Goal: Task Accomplishment & Management: Complete application form

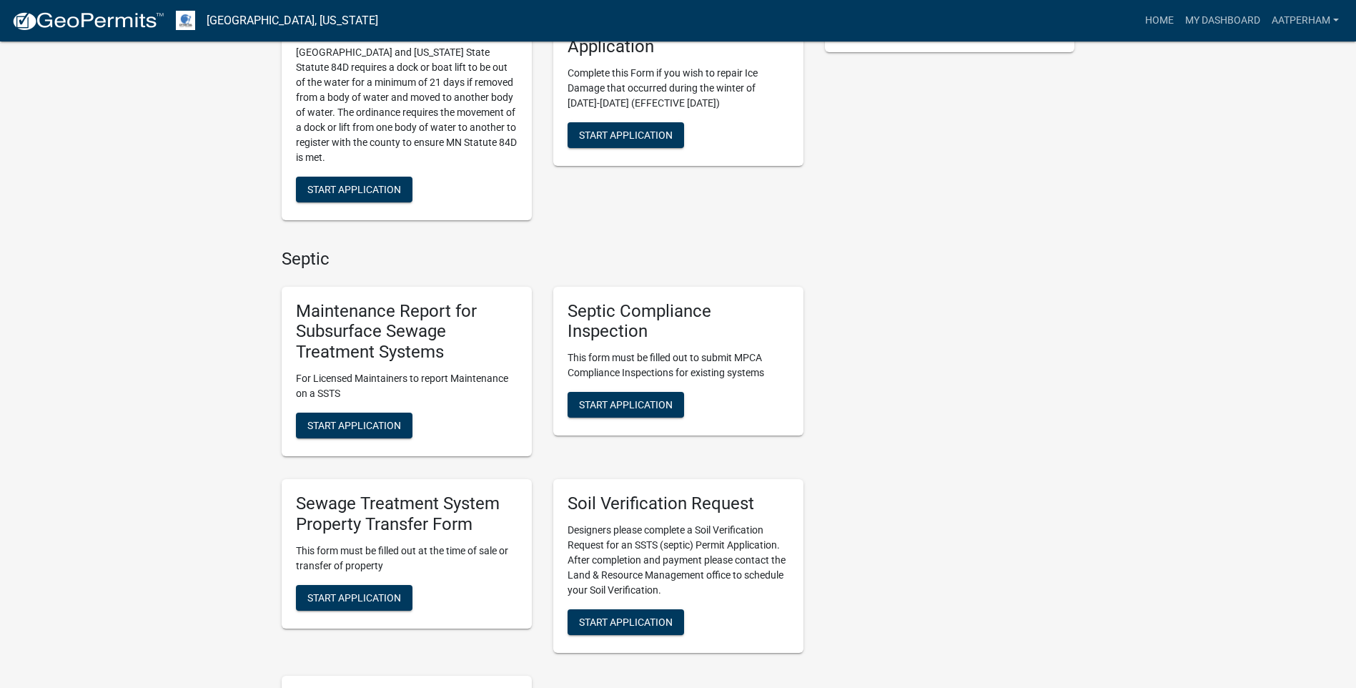
scroll to position [643, 0]
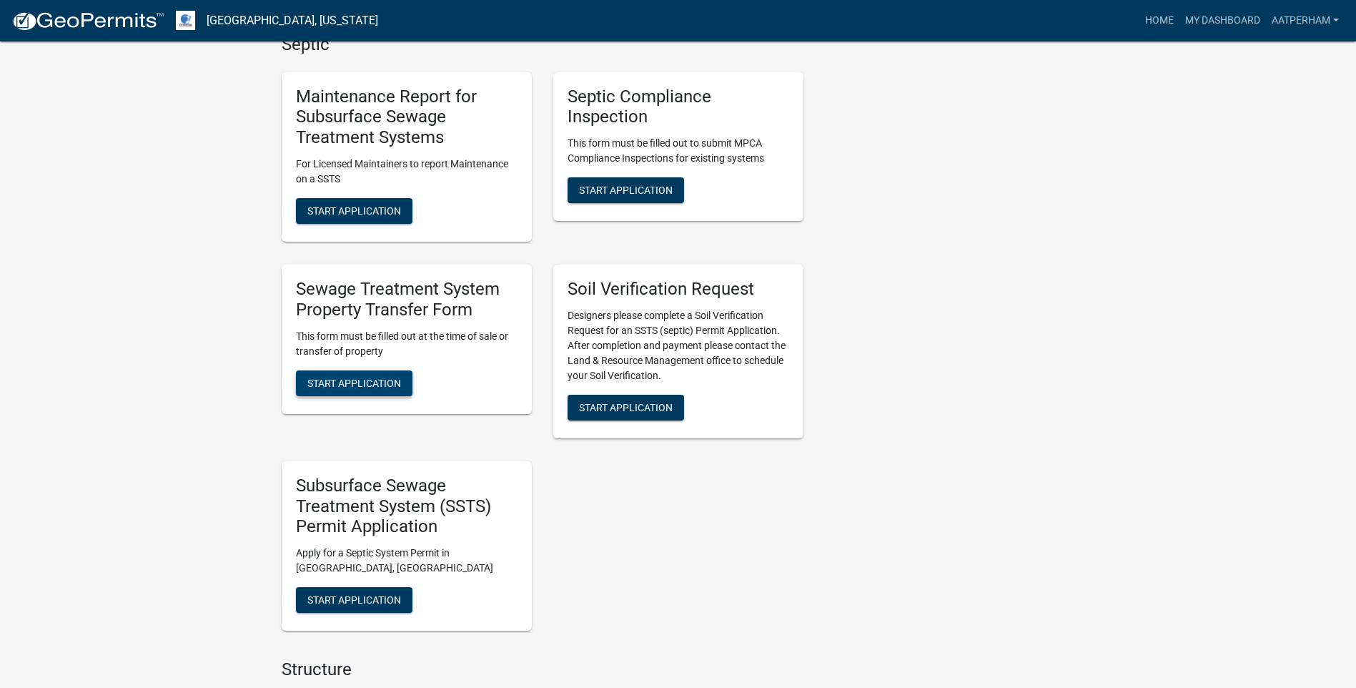
click at [361, 387] on span "Start Application" at bounding box center [354, 382] width 94 height 11
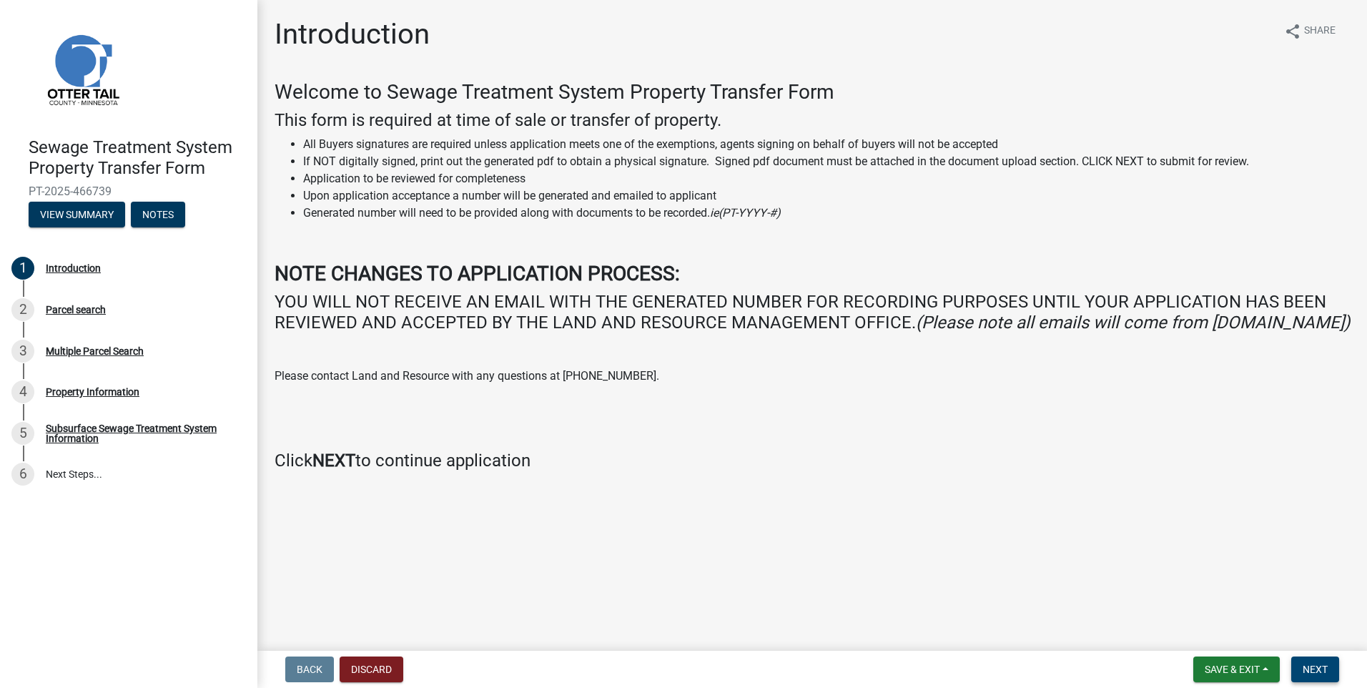
click at [1318, 666] on span "Next" at bounding box center [1314, 668] width 25 height 11
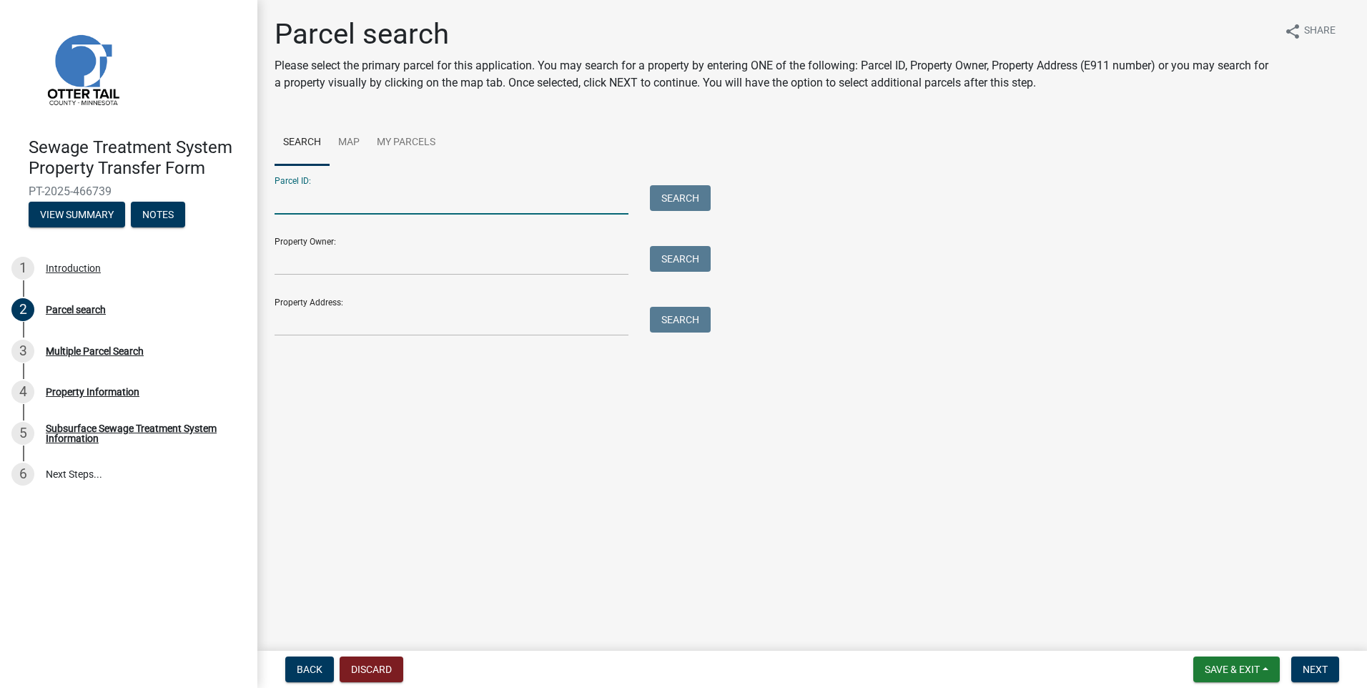
click at [307, 210] on input "Parcel ID:" at bounding box center [451, 199] width 354 height 29
click at [294, 207] on input "Parcel ID:" at bounding box center [451, 199] width 354 height 29
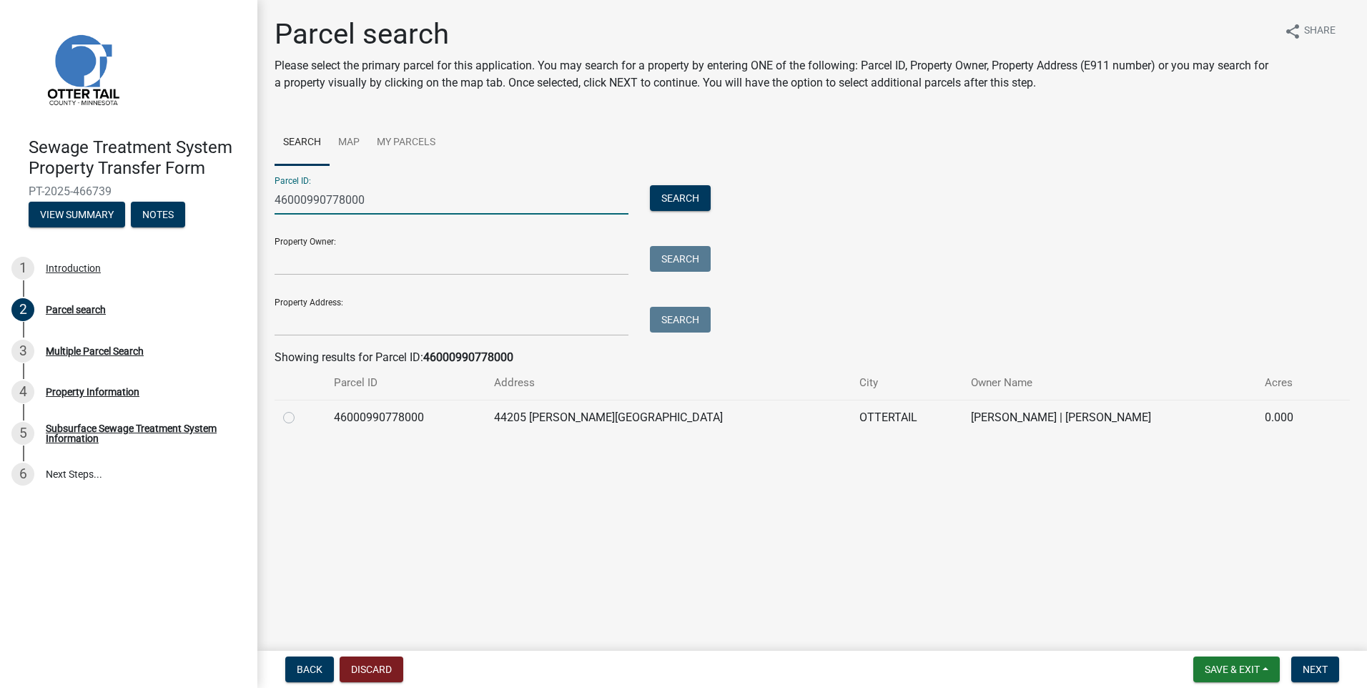
type input "46000990778000"
click at [300, 409] on label at bounding box center [300, 409] width 0 height 0
click at [300, 415] on input "radio" at bounding box center [304, 413] width 9 height 9
radio input "true"
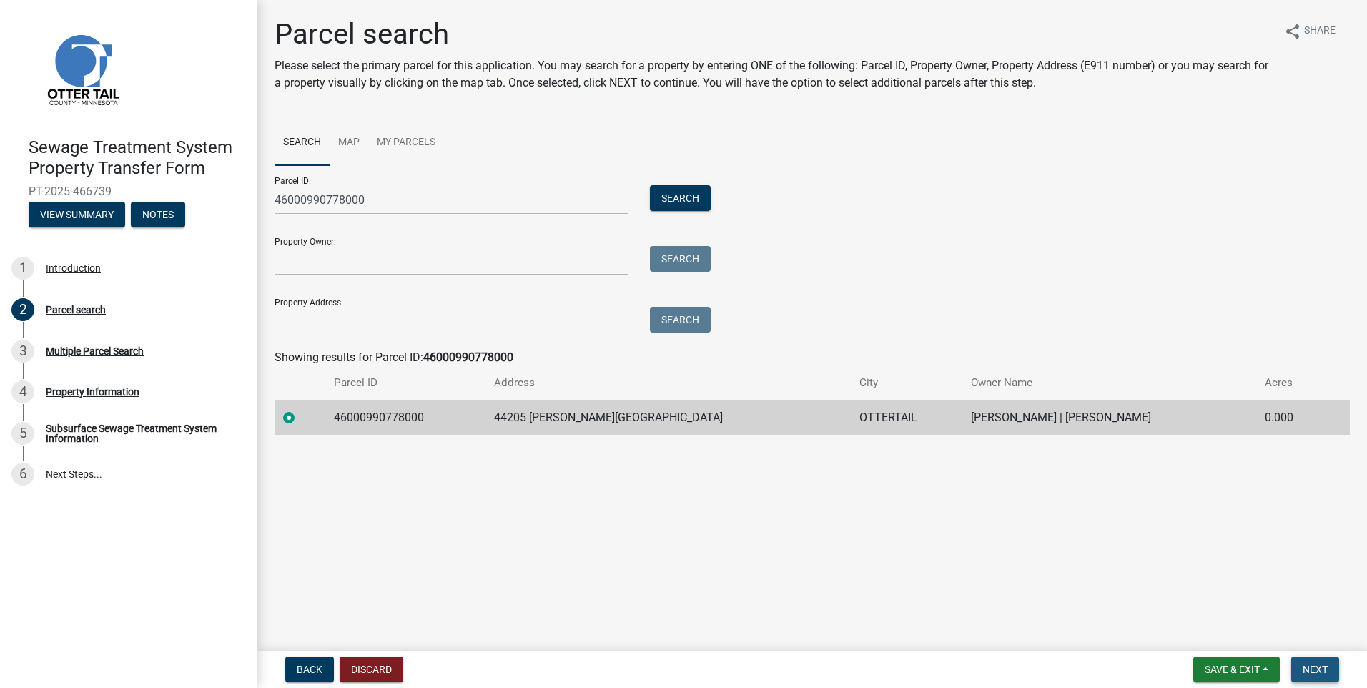
click at [1322, 664] on span "Next" at bounding box center [1314, 668] width 25 height 11
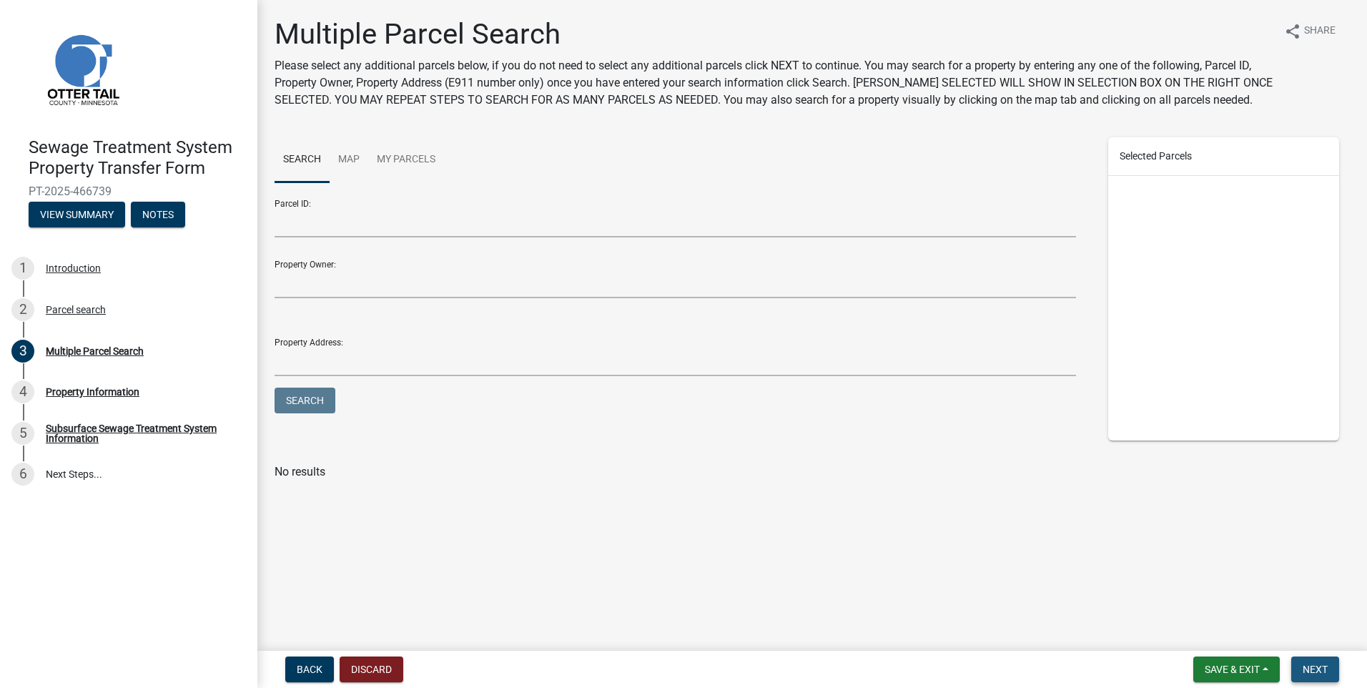
click at [1307, 669] on span "Next" at bounding box center [1314, 668] width 25 height 11
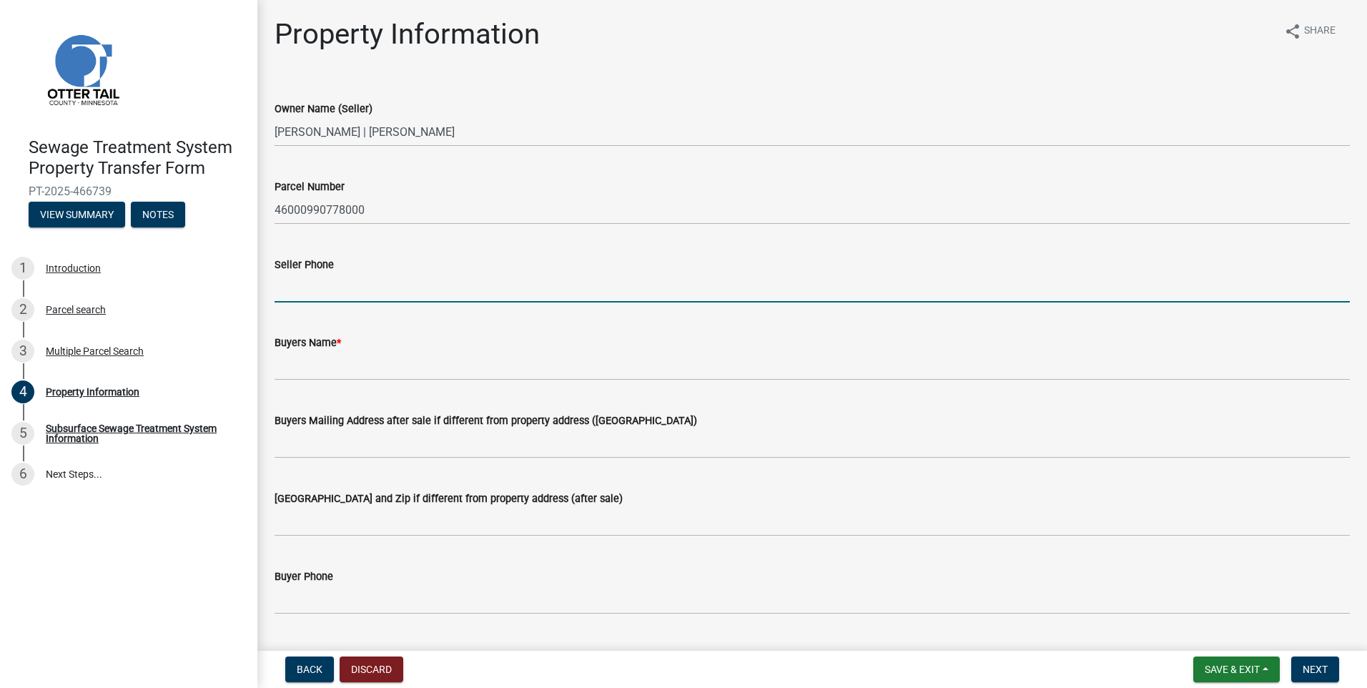
click at [290, 288] on input "Seller Phone" at bounding box center [811, 287] width 1075 height 29
type input "[PHONE_NUMBER]"
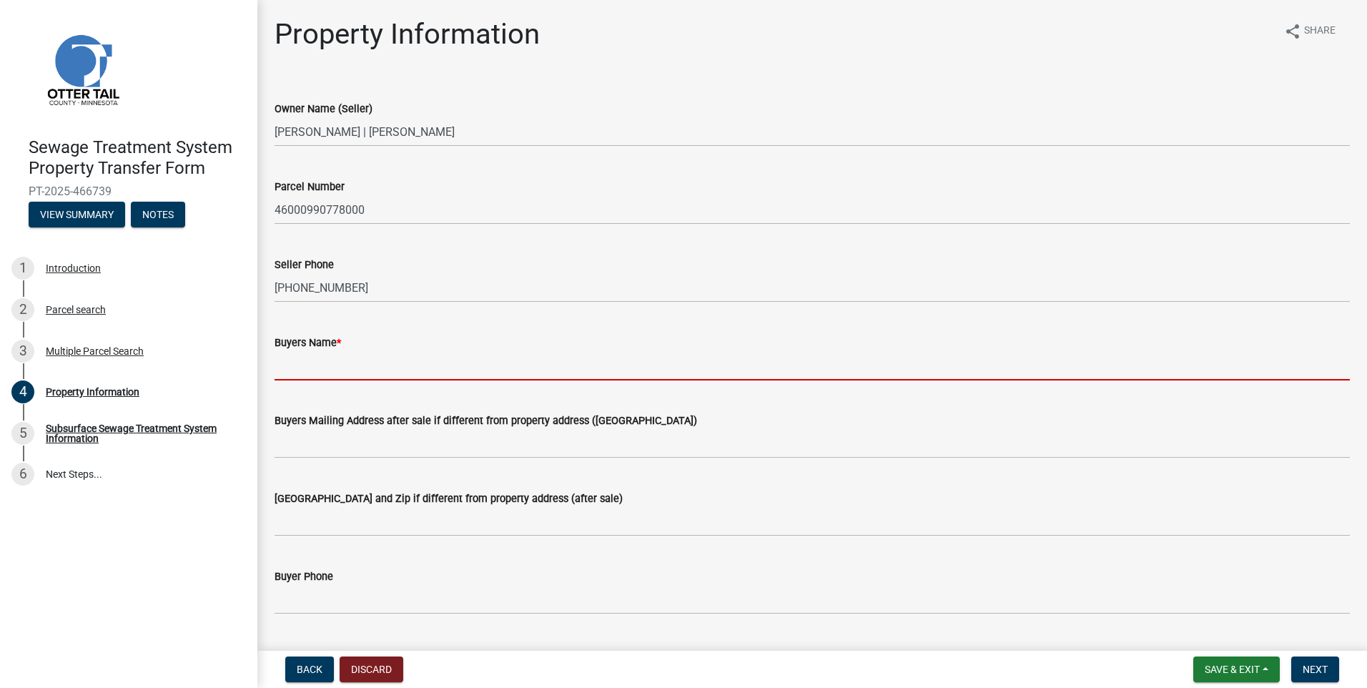
click at [361, 363] on input "Buyers Name *" at bounding box center [811, 365] width 1075 height 29
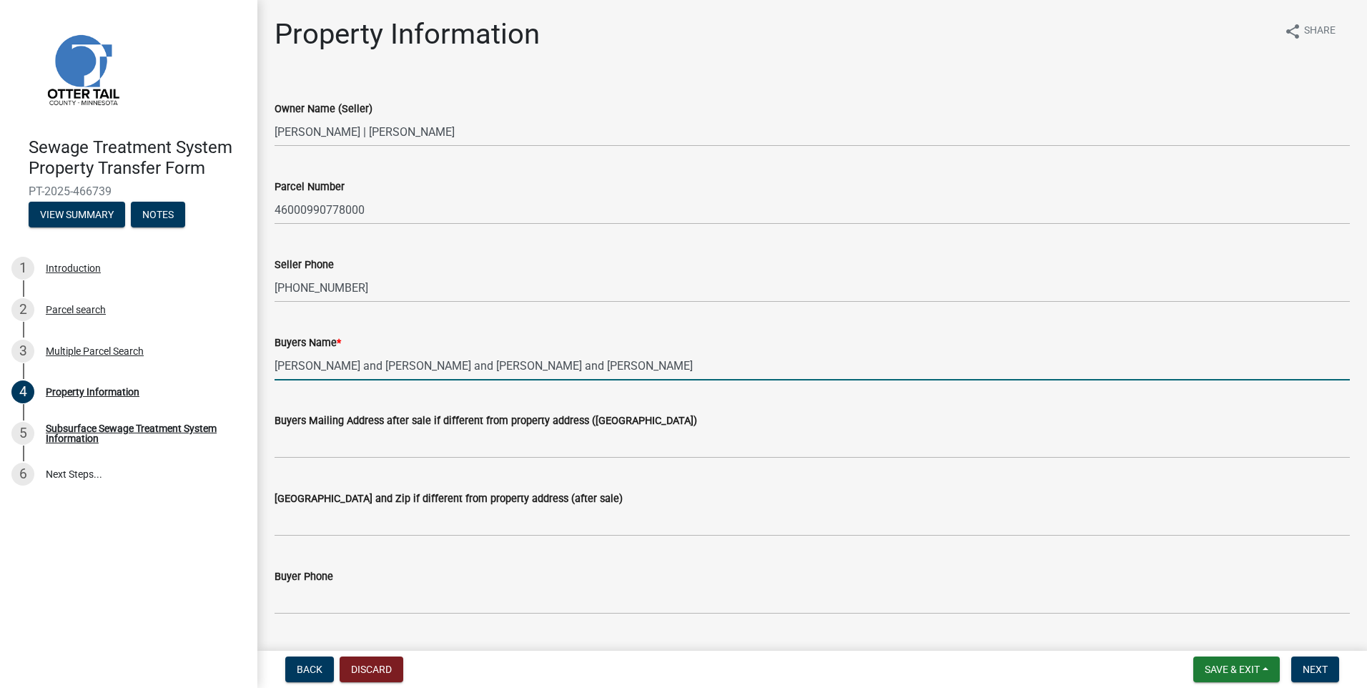
click at [635, 365] on input "[PERSON_NAME] and [PERSON_NAME] and [PERSON_NAME] and [PERSON_NAME]" at bounding box center [811, 365] width 1075 height 29
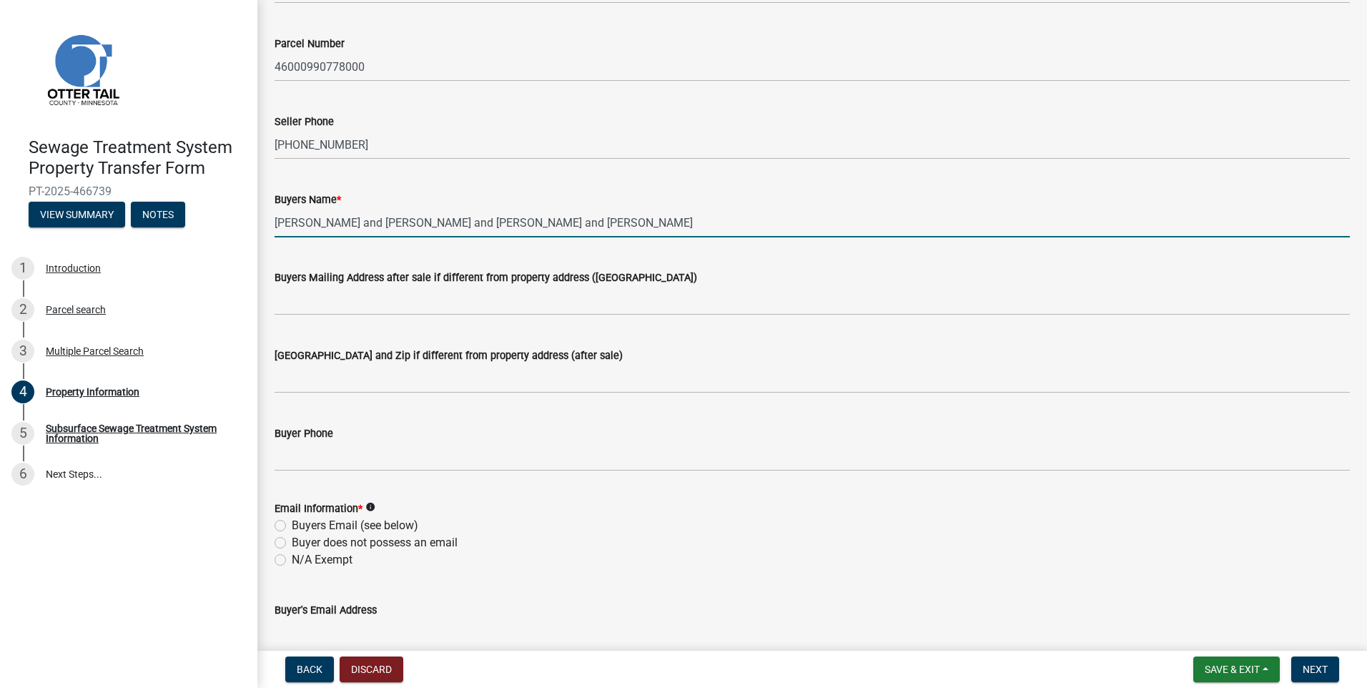
type input "[PERSON_NAME] and [PERSON_NAME] and [PERSON_NAME] and [PERSON_NAME]"
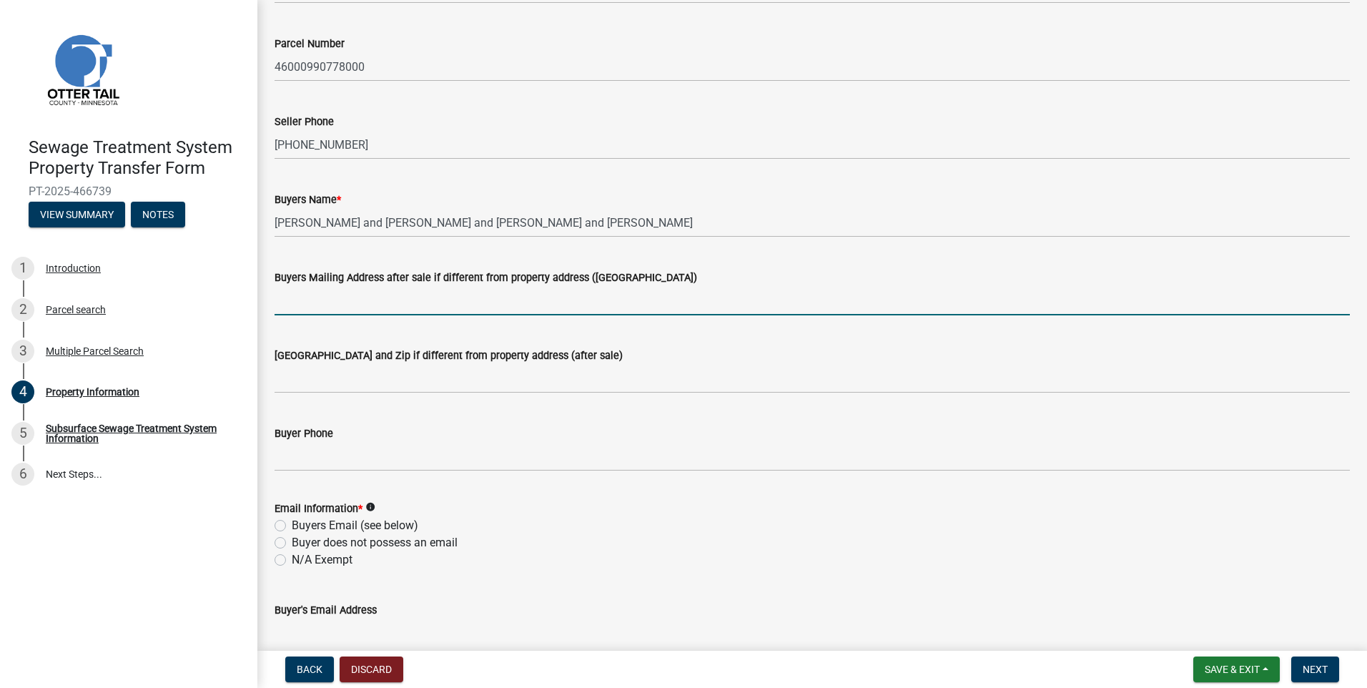
click at [309, 309] on input "Buyers Mailing Address after sale if different from property address ([GEOGRAPH…" at bounding box center [811, 300] width 1075 height 29
click at [673, 609] on div "Buyer's Email Address" at bounding box center [811, 609] width 1075 height 17
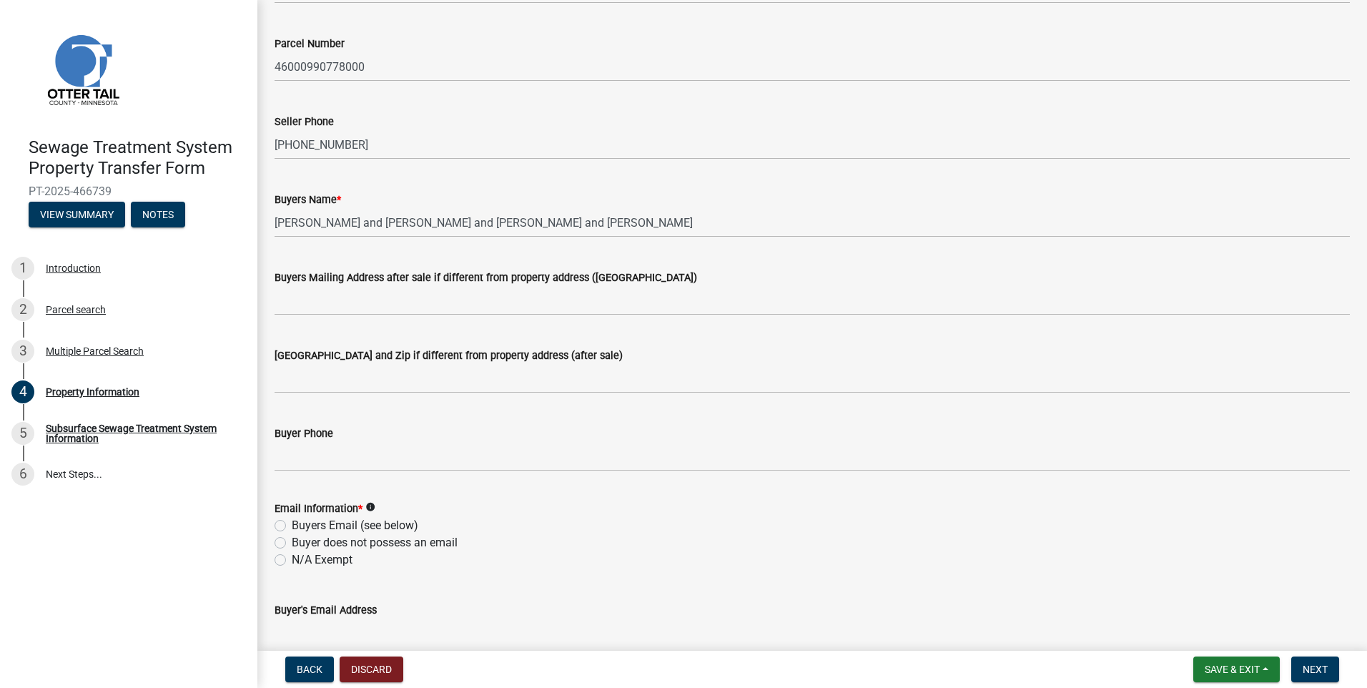
click at [292, 523] on label "Buyers Email (see below)" at bounding box center [355, 525] width 127 height 17
click at [292, 523] on input "Buyers Email (see below)" at bounding box center [296, 521] width 9 height 9
radio input "true"
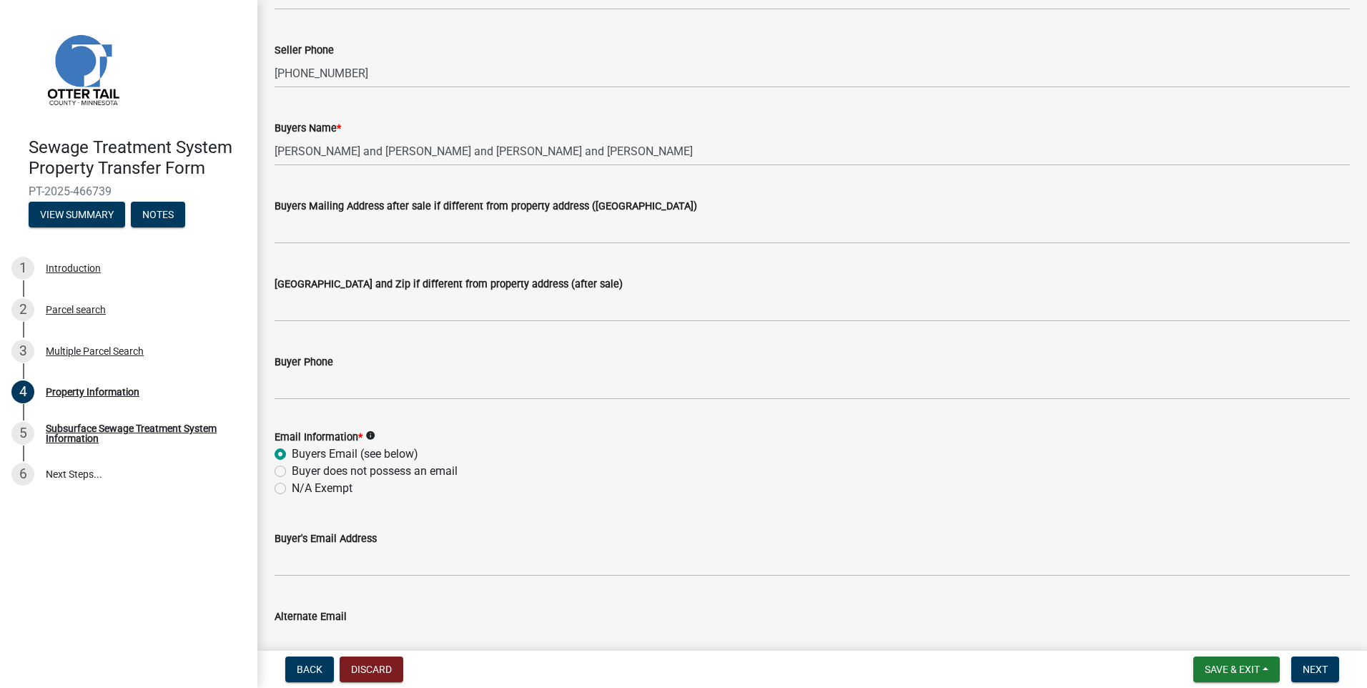
scroll to position [286, 0]
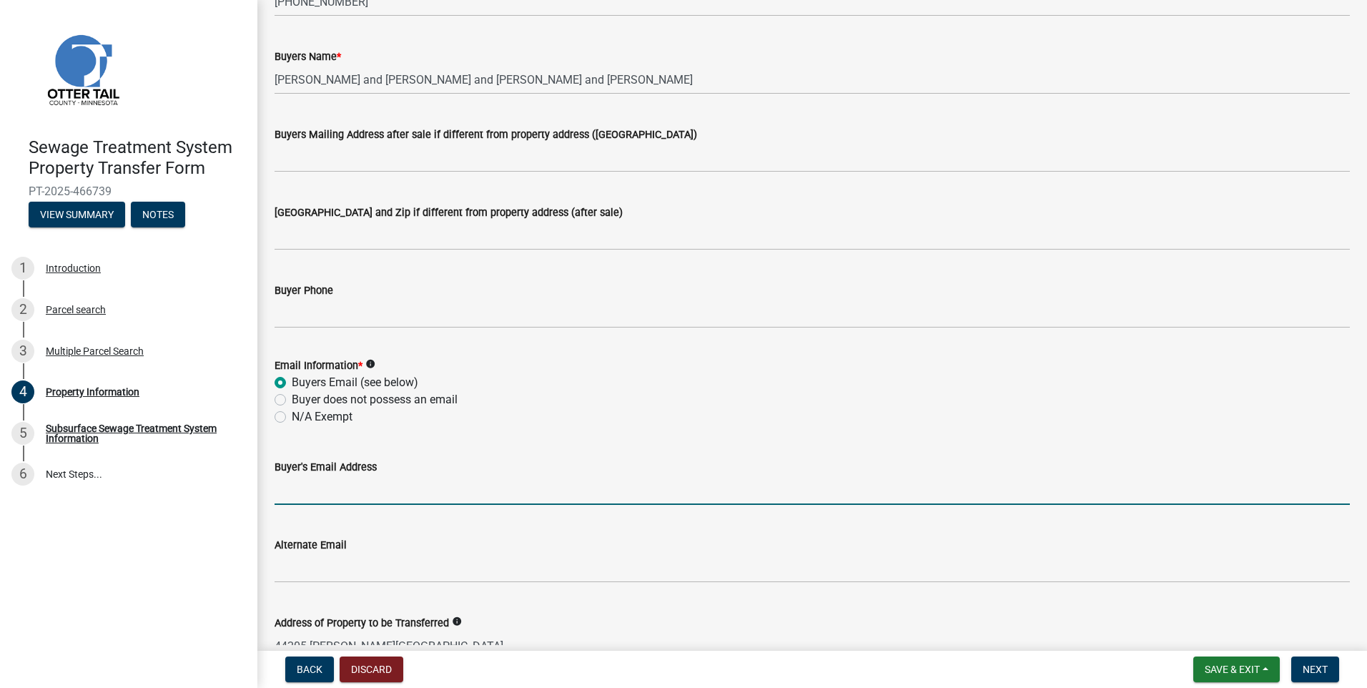
click at [335, 494] on input "Buyer's Email Address" at bounding box center [811, 489] width 1075 height 29
type input "[EMAIL_ADDRESS][DOMAIN_NAME]"
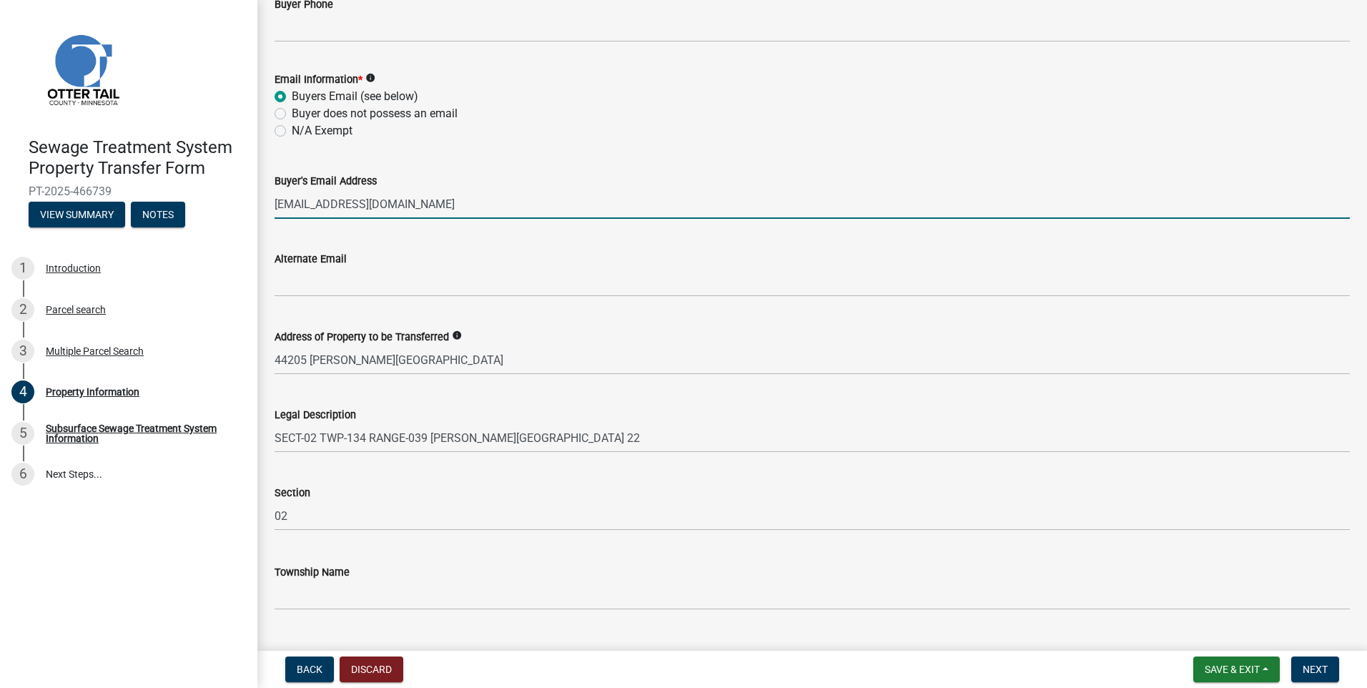
scroll to position [604, 0]
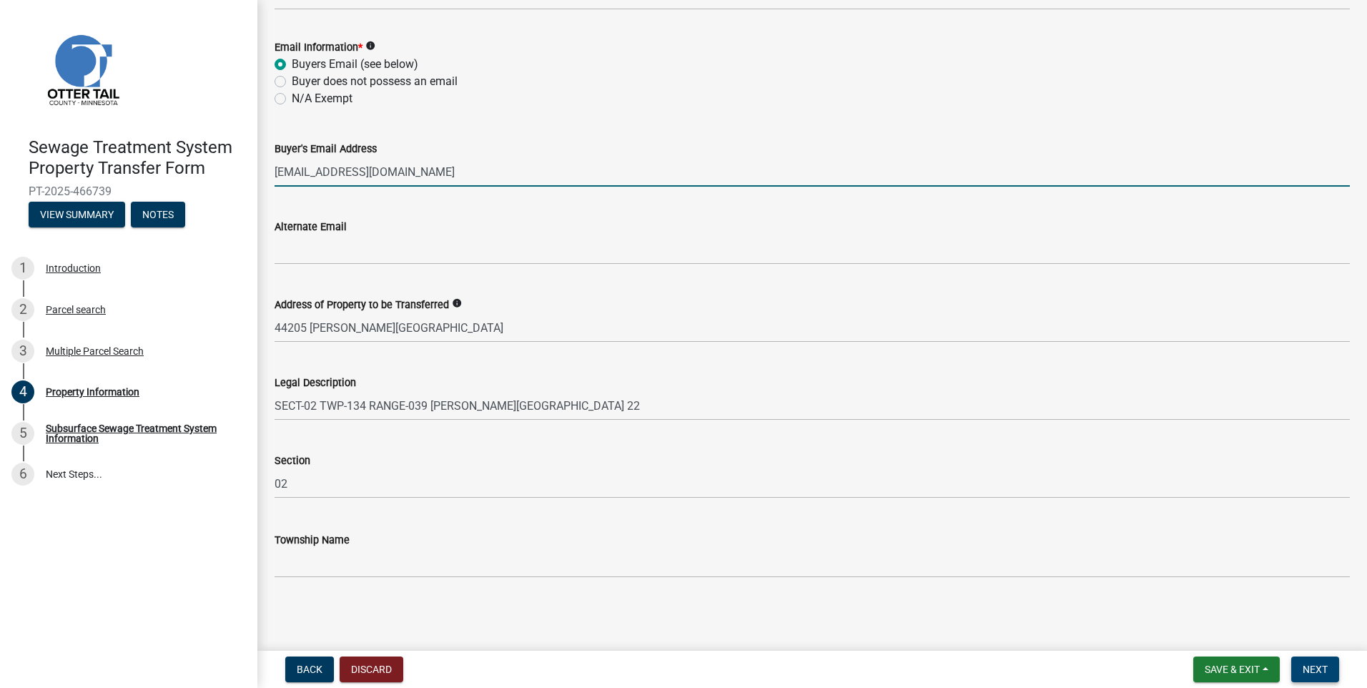
click at [1327, 669] on span "Next" at bounding box center [1314, 668] width 25 height 11
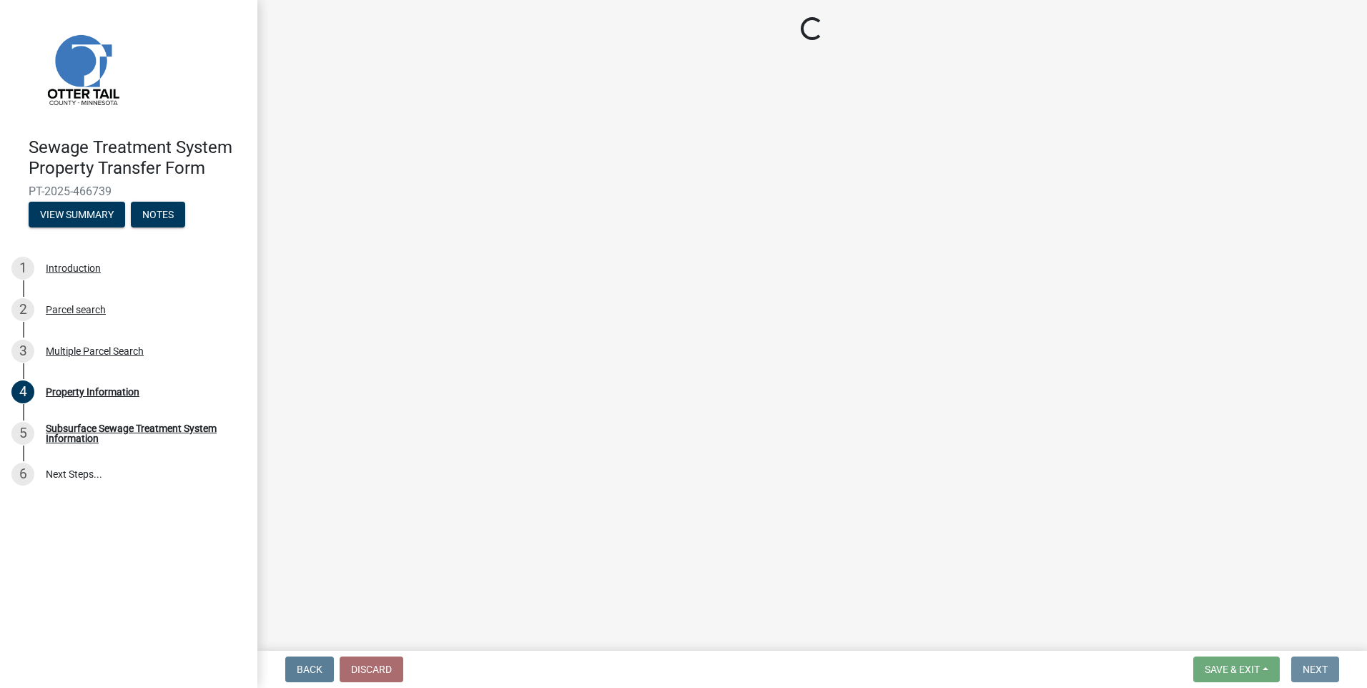
scroll to position [0, 0]
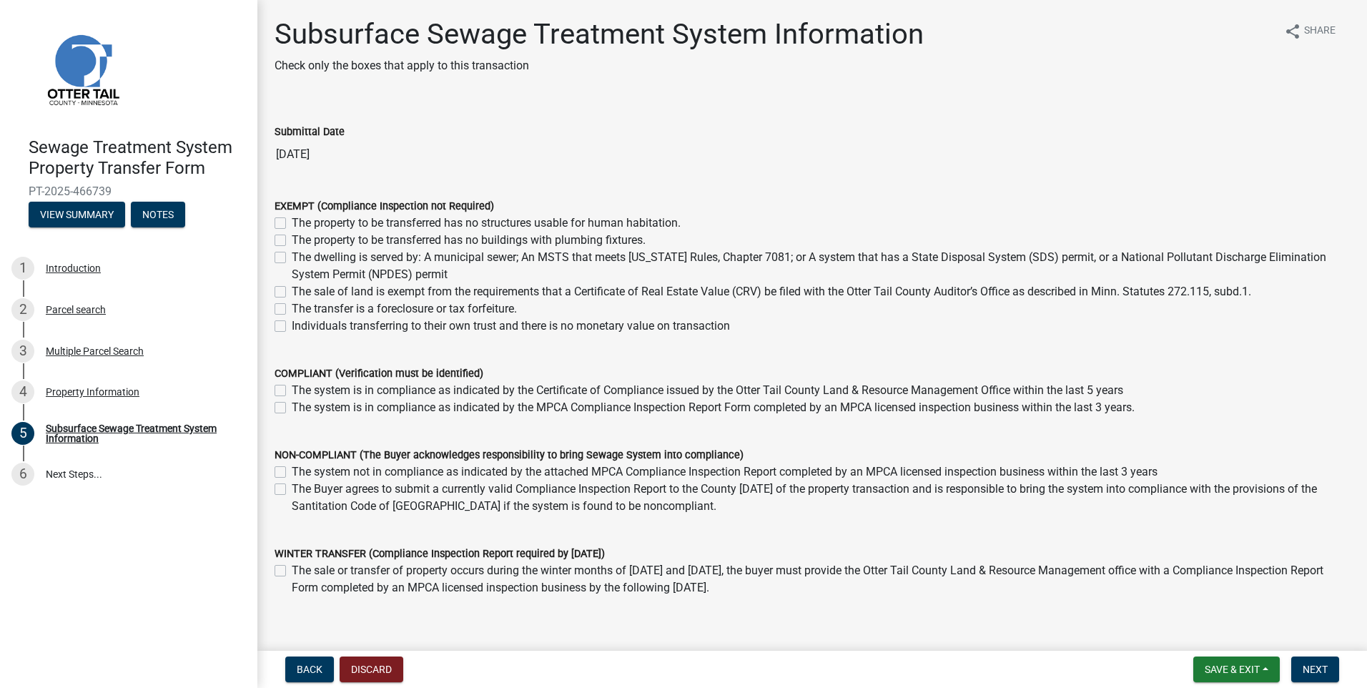
click at [292, 405] on label "The system is in compliance as indicated by the MPCA Compliance Inspection Repo…" at bounding box center [713, 407] width 843 height 17
click at [292, 405] on input "The system is in compliance as indicated by the MPCA Compliance Inspection Repo…" at bounding box center [296, 403] width 9 height 9
checkbox input "true"
checkbox input "false"
checkbox input "true"
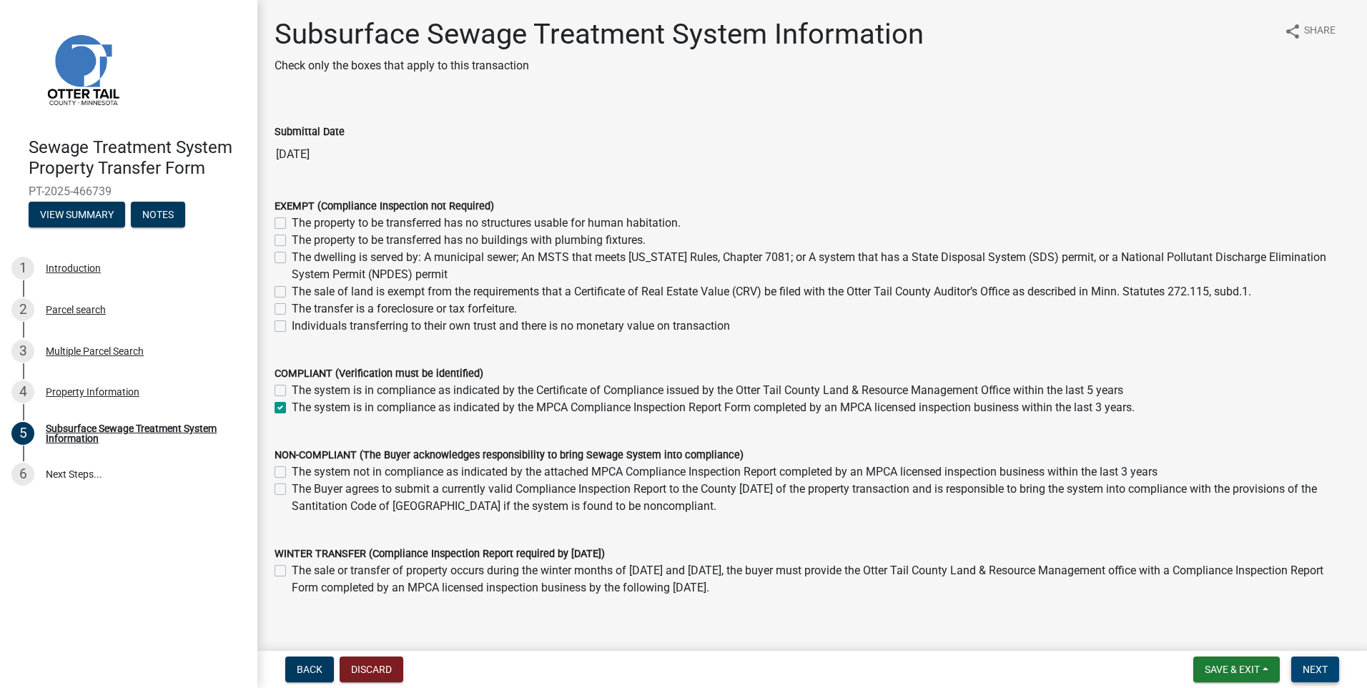
click at [1311, 663] on span "Next" at bounding box center [1314, 668] width 25 height 11
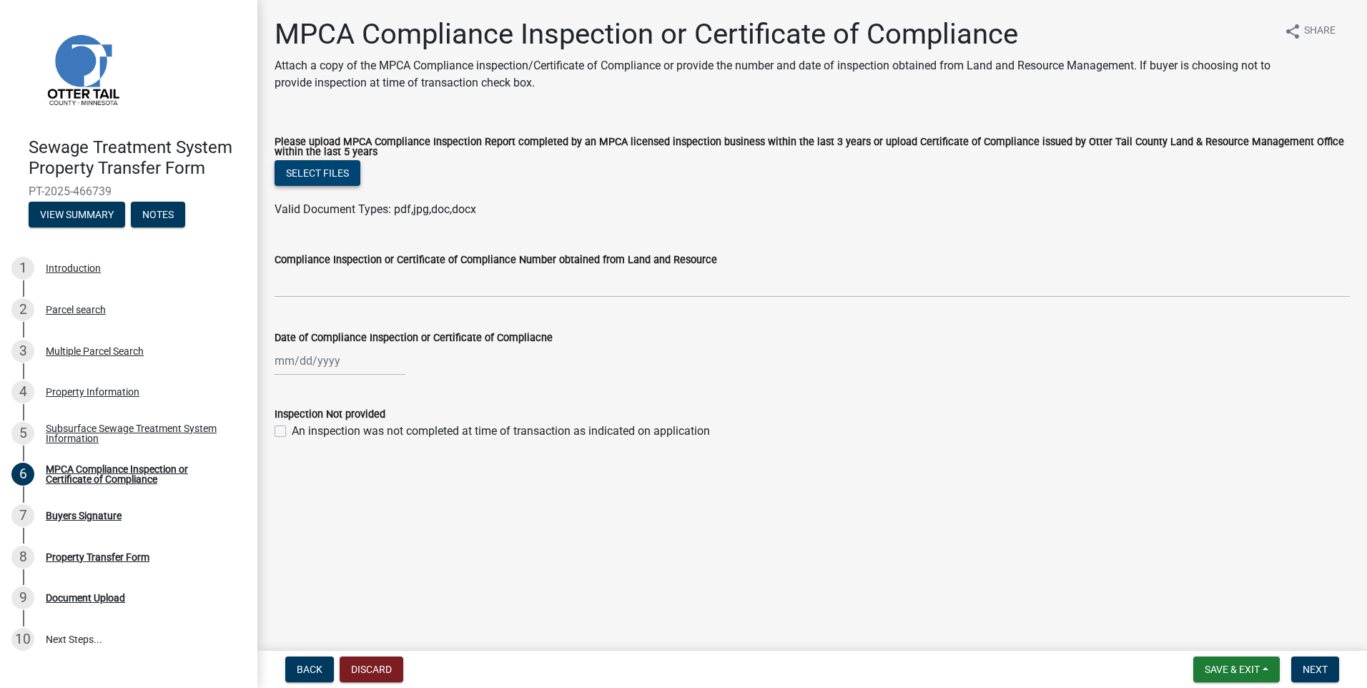
click at [345, 175] on button "Select files" at bounding box center [317, 173] width 86 height 26
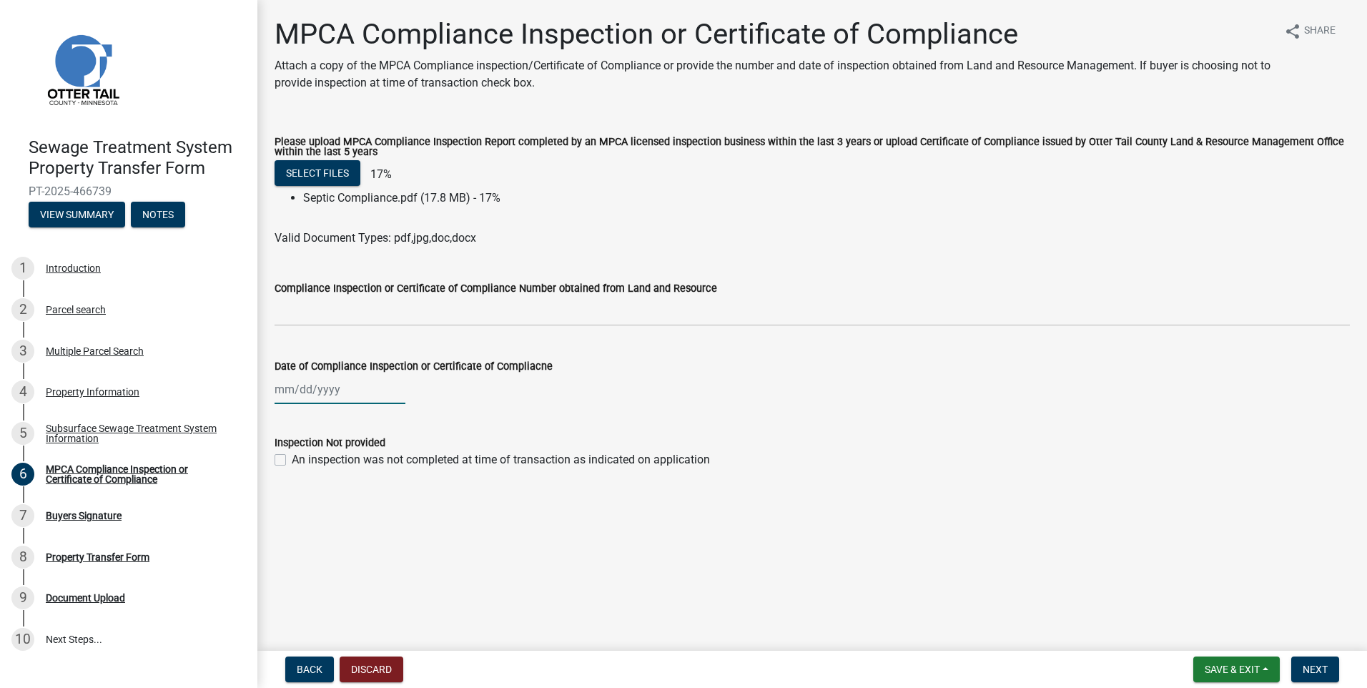
click at [281, 391] on div at bounding box center [339, 389] width 131 height 29
select select "8"
select select "2025"
click at [285, 417] on button "Previous month" at bounding box center [288, 419] width 17 height 23
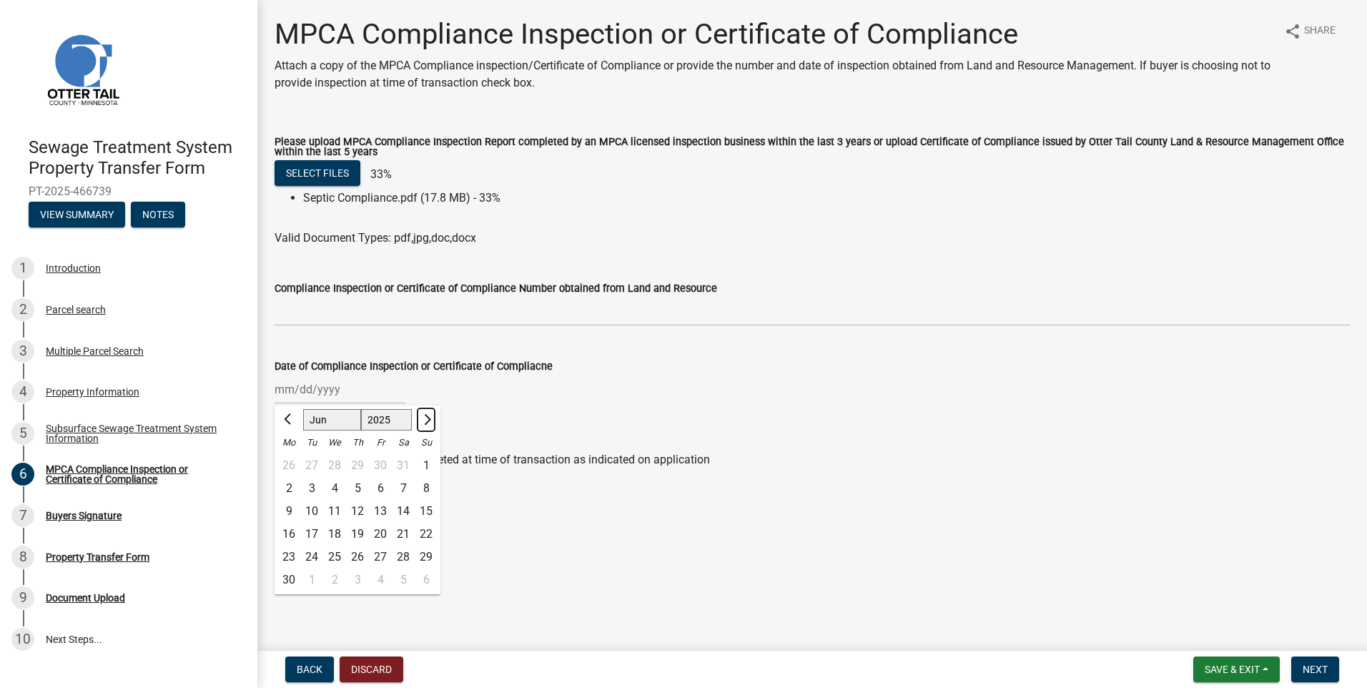
click at [429, 422] on button "Next month" at bounding box center [425, 419] width 17 height 23
select select "7"
click at [357, 508] on div "17" at bounding box center [357, 511] width 23 height 23
type input "[DATE]"
click at [1317, 656] on nav "Back Discard Save & Exit Save Save & Exit Next" at bounding box center [811, 668] width 1109 height 37
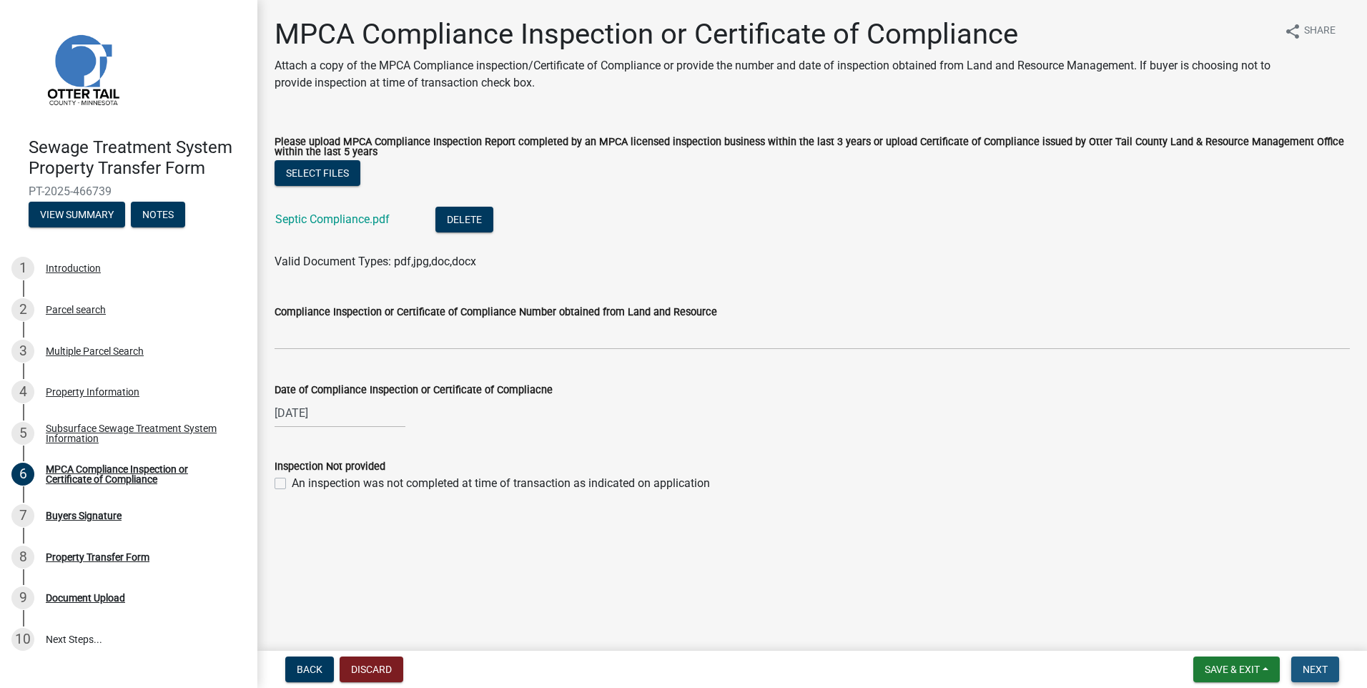
click at [1308, 667] on span "Next" at bounding box center [1314, 668] width 25 height 11
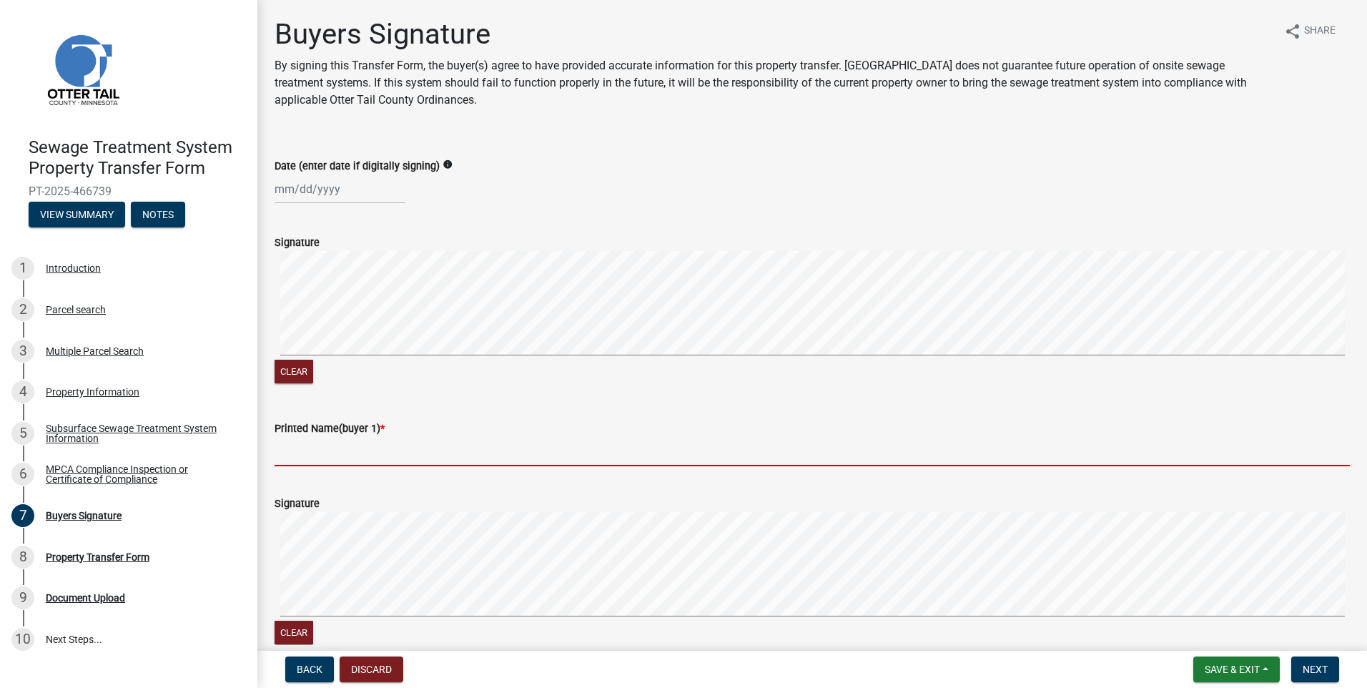
drag, startPoint x: 295, startPoint y: 448, endPoint x: 267, endPoint y: 470, distance: 35.6
click at [295, 448] on input "Printed Name(buyer 1) *" at bounding box center [811, 451] width 1075 height 29
click at [295, 447] on input "Printed Name(buyer 1) *" at bounding box center [811, 451] width 1075 height 29
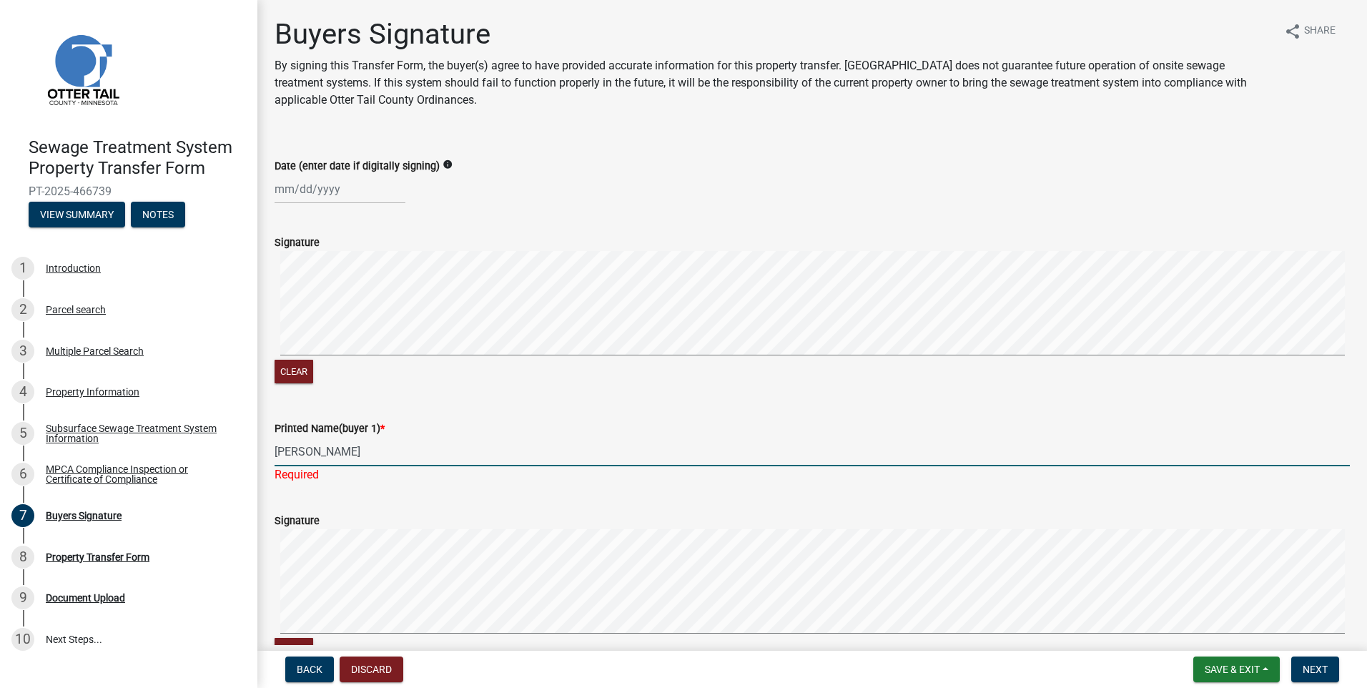
scroll to position [286, 0]
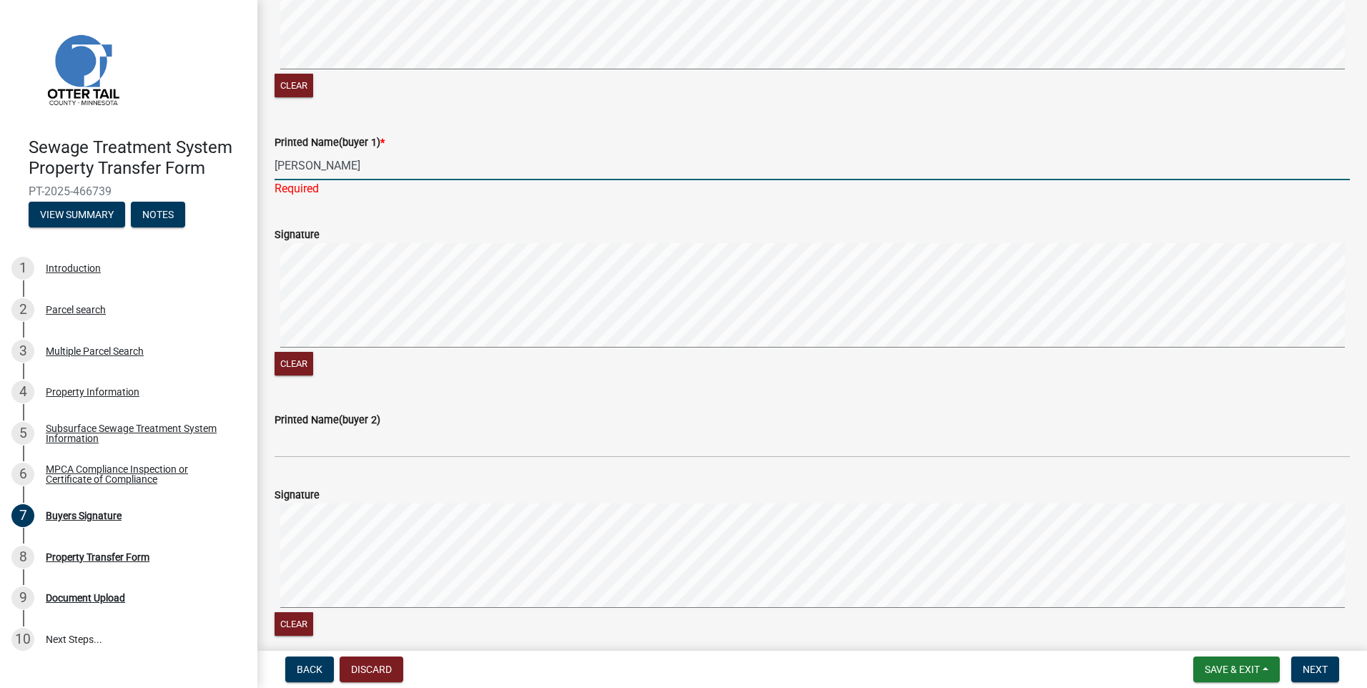
type input "[PERSON_NAME]"
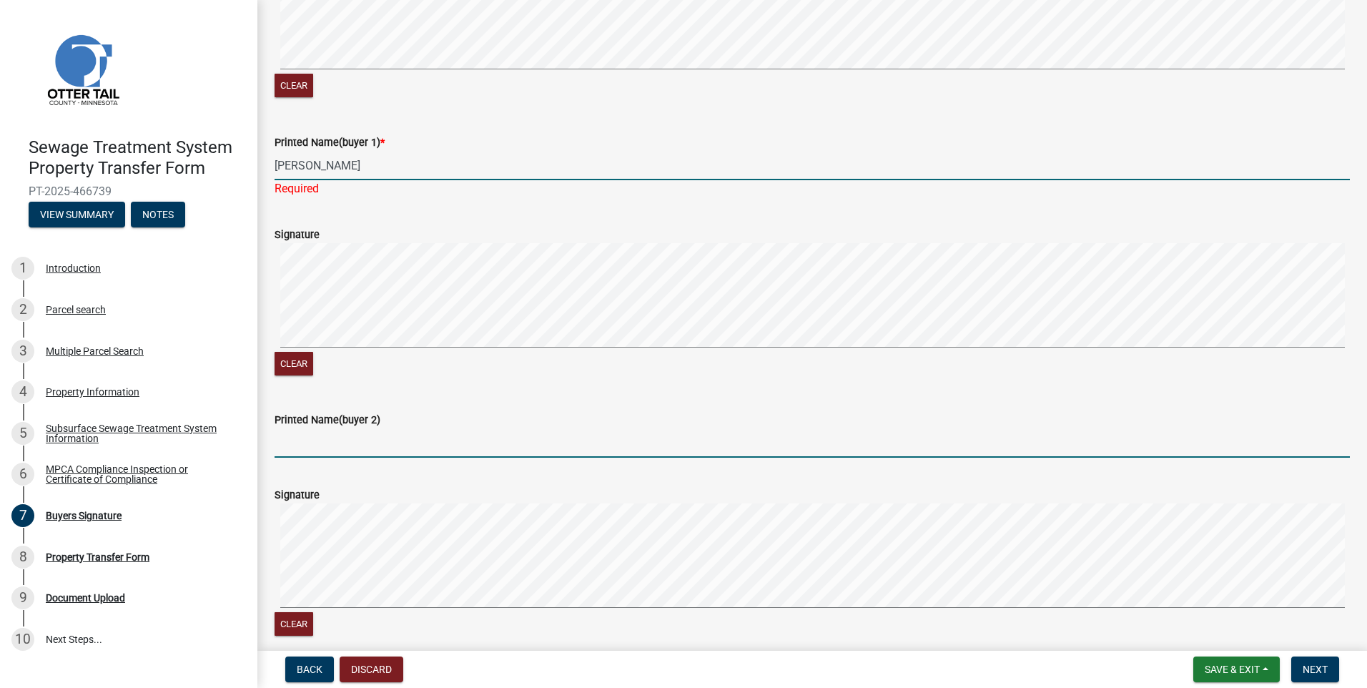
click at [307, 440] on input "Printed Name(buyer 2)" at bounding box center [811, 442] width 1075 height 29
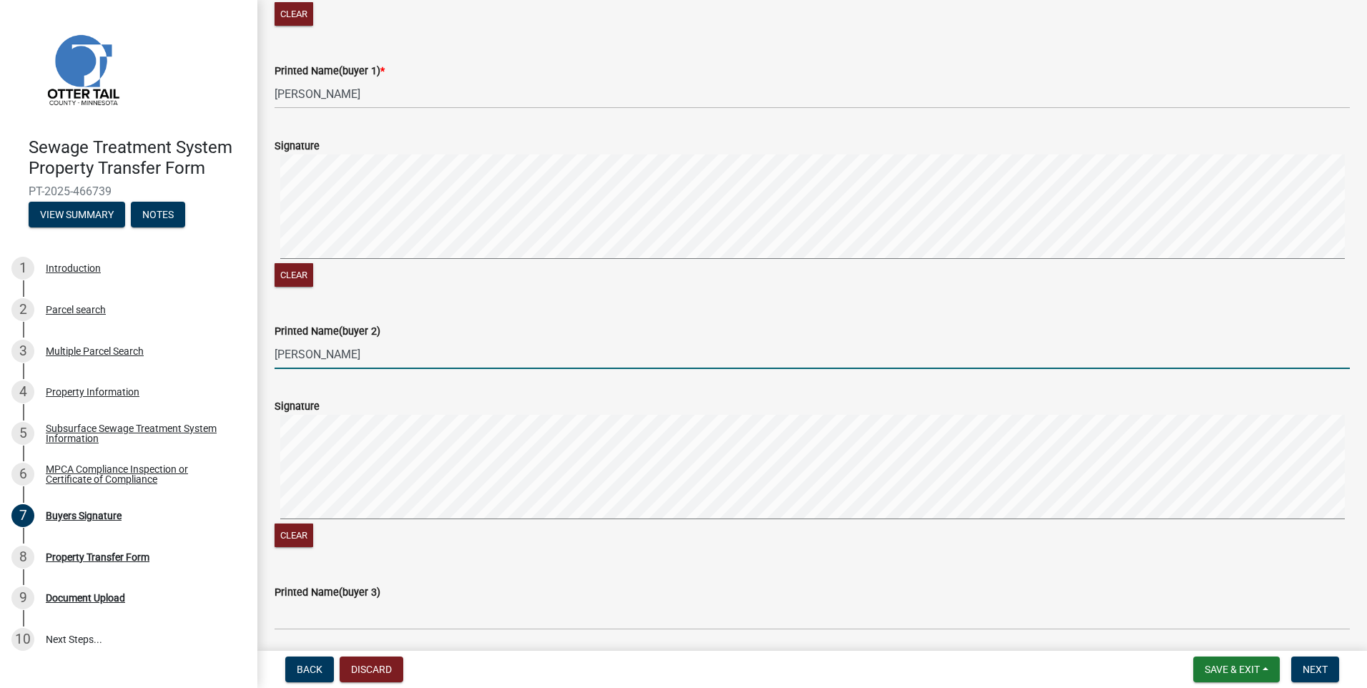
scroll to position [429, 0]
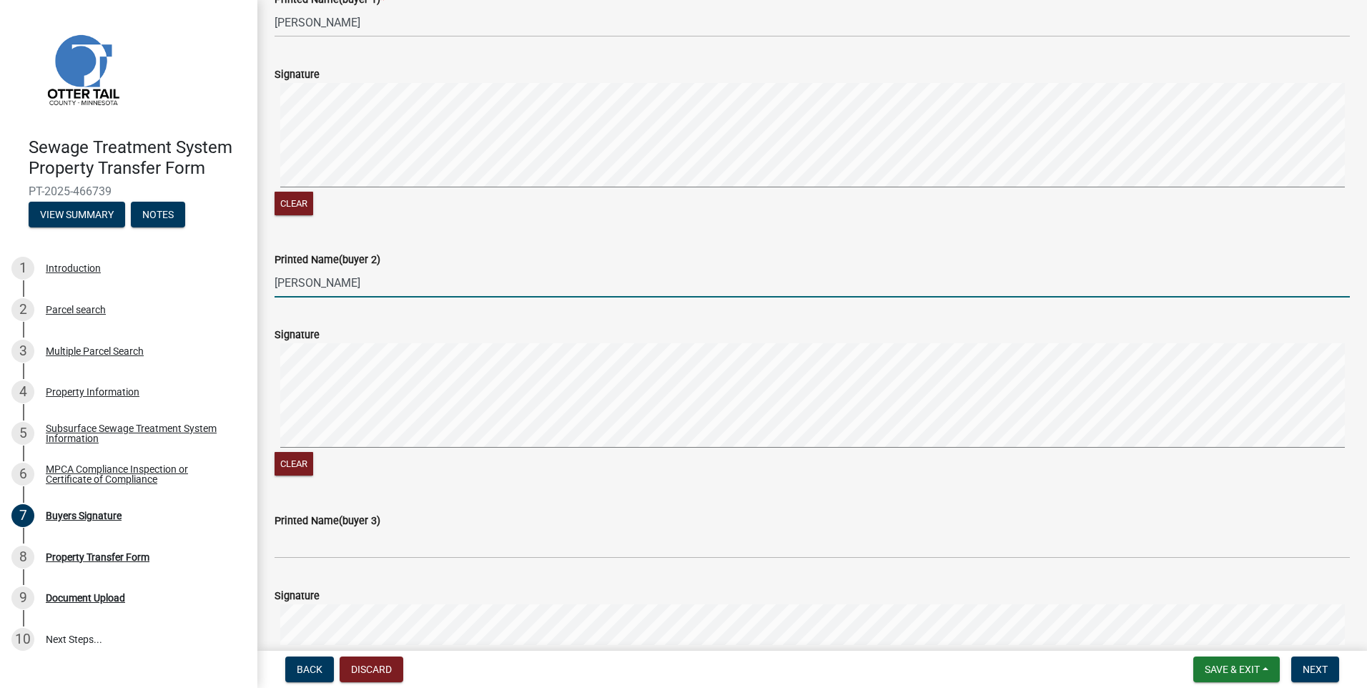
type input "[PERSON_NAME]"
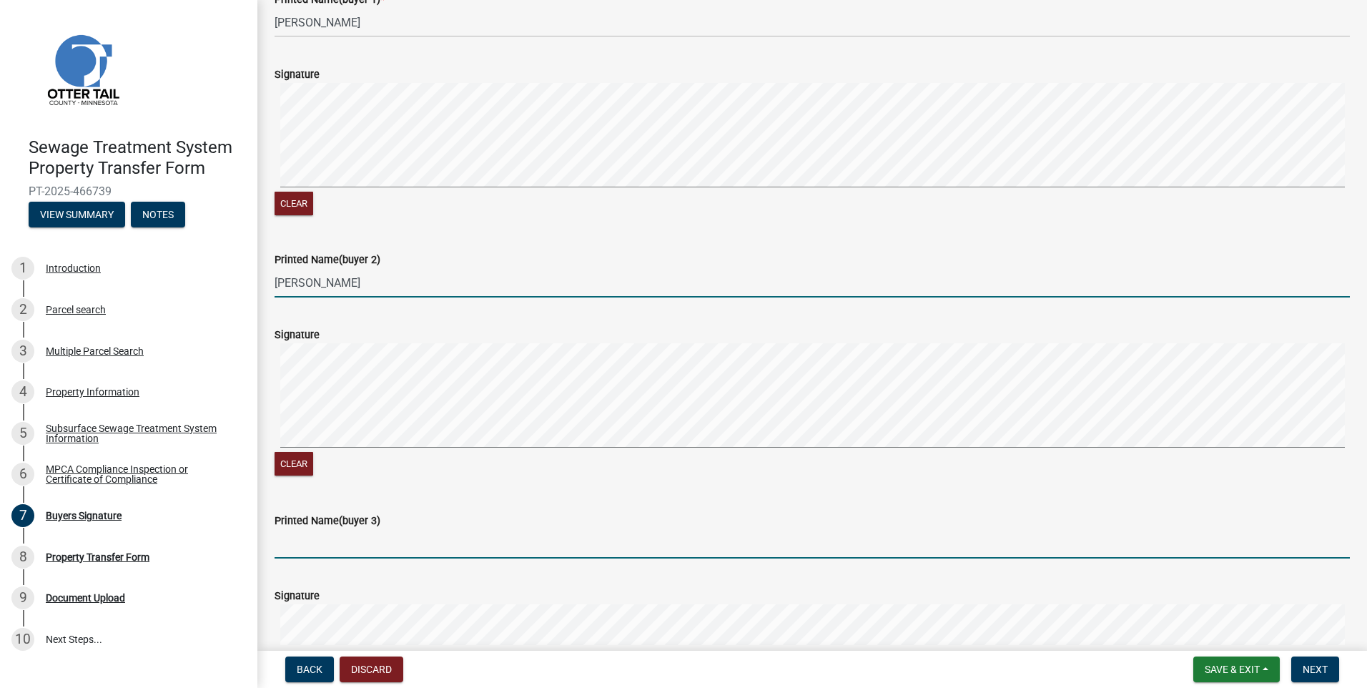
click at [300, 545] on input "Printed Name(buyer 3)" at bounding box center [811, 543] width 1075 height 29
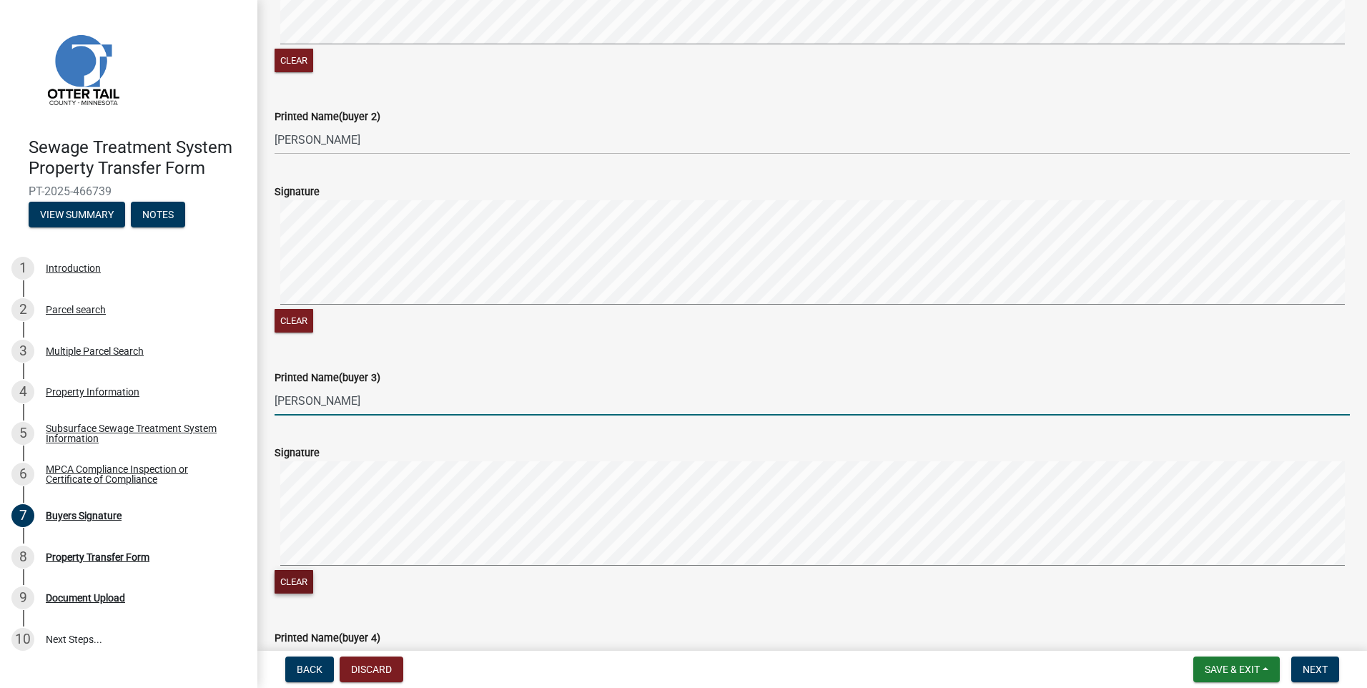
scroll to position [715, 0]
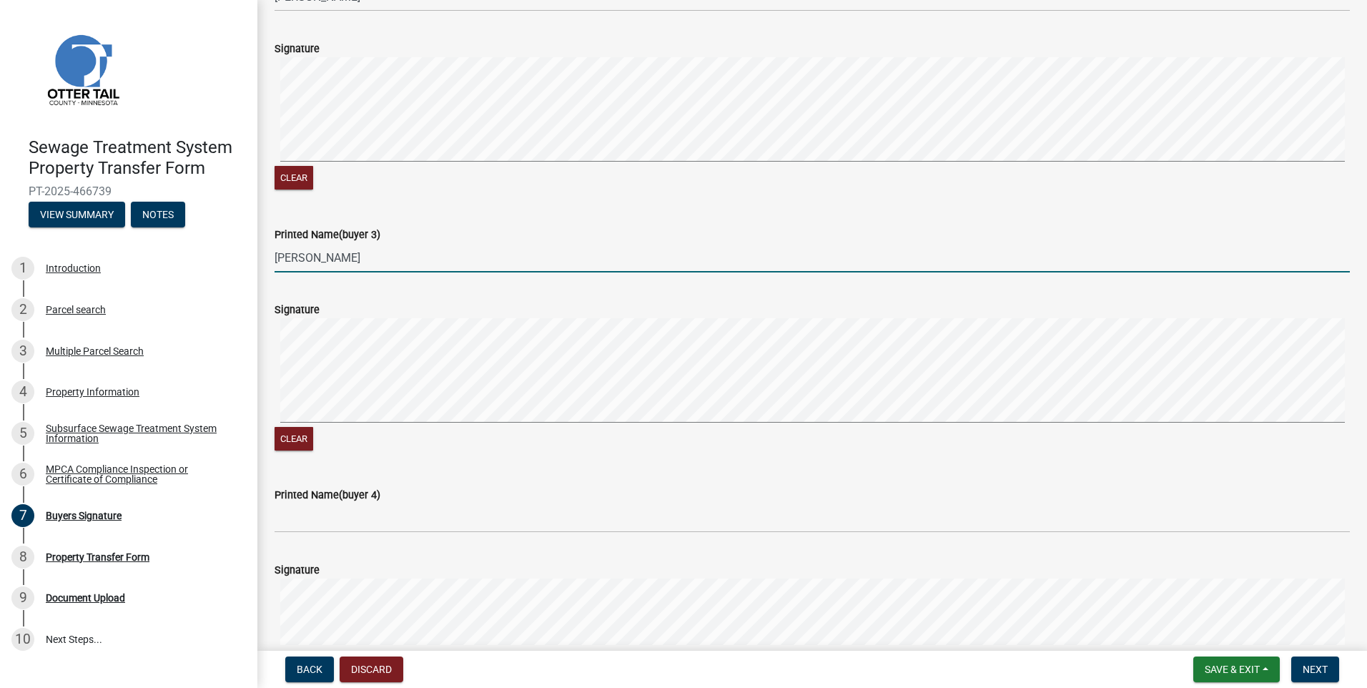
type input "[PERSON_NAME]"
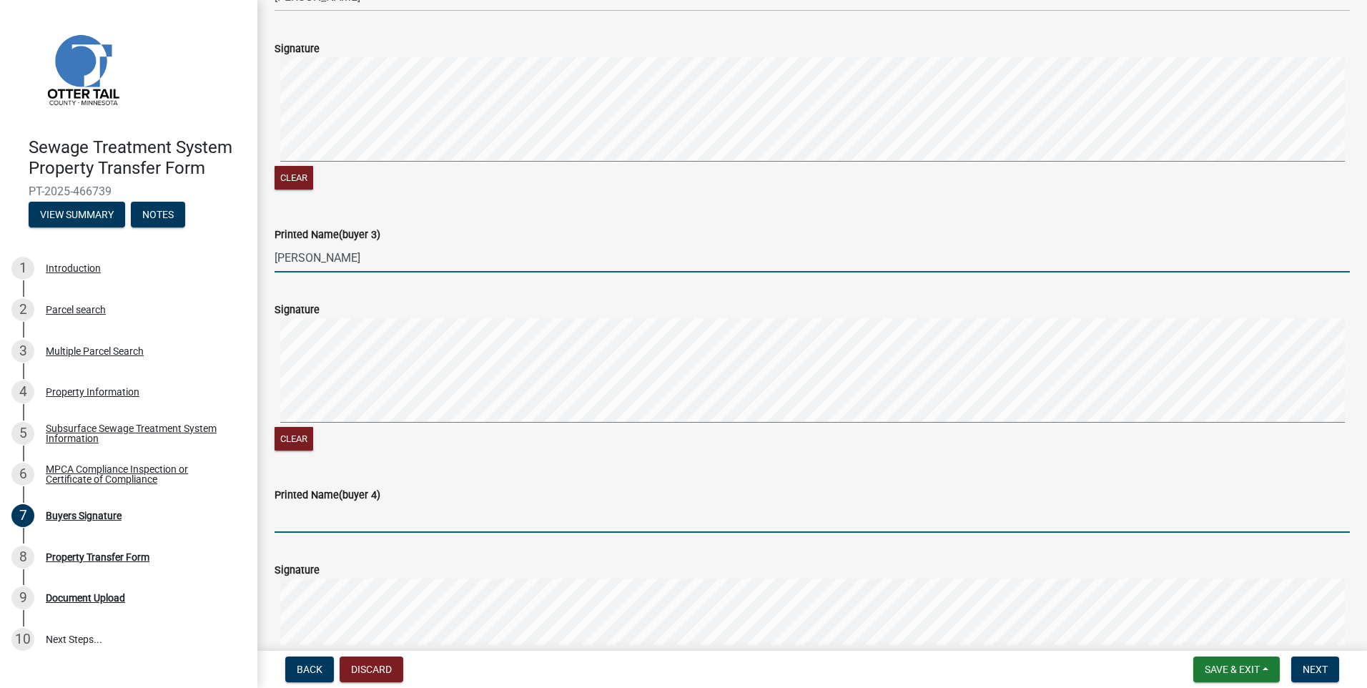
click at [309, 525] on input "Printed Name(buyer 4)" at bounding box center [811, 517] width 1075 height 29
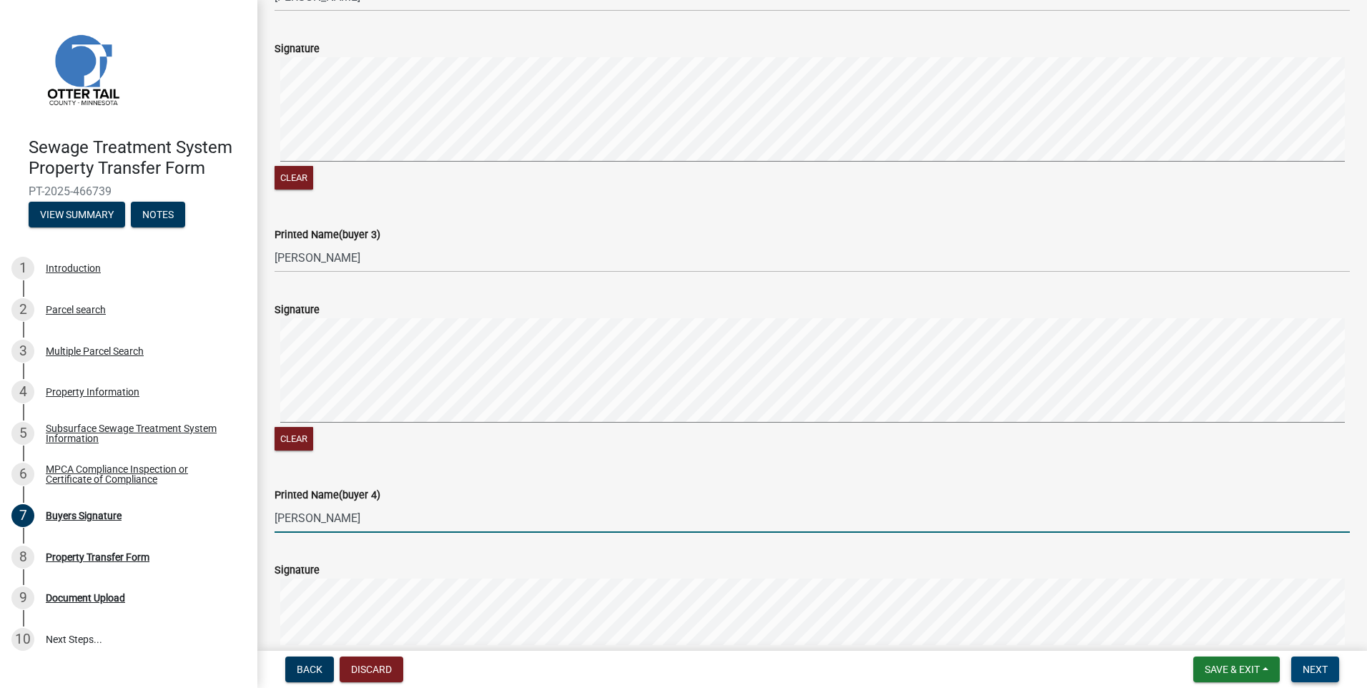
type input "[PERSON_NAME]"
click at [1319, 667] on span "Next" at bounding box center [1314, 668] width 25 height 11
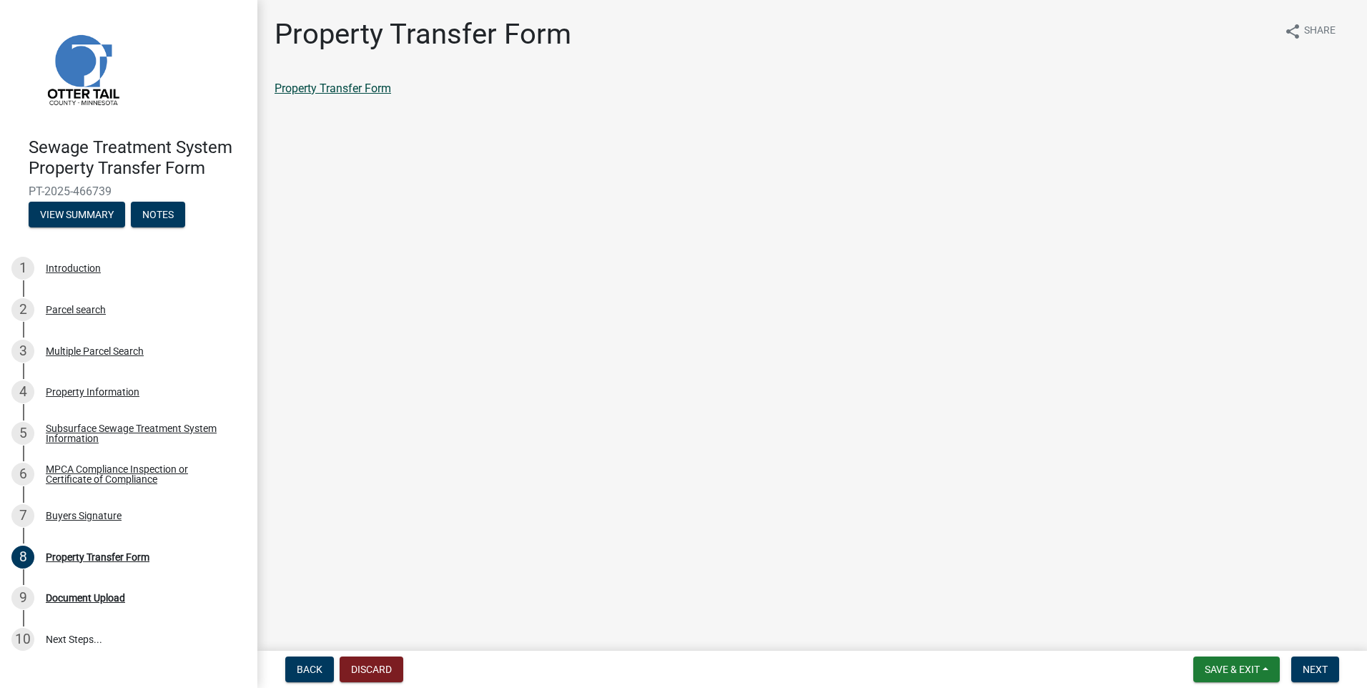
click at [317, 94] on link "Property Transfer Form" at bounding box center [332, 88] width 117 height 14
